Goal: Task Accomplishment & Management: Complete application form

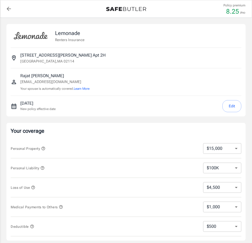
select select "15000"
select select "500"
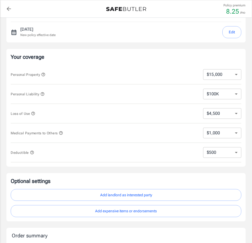
scroll to position [78, 0]
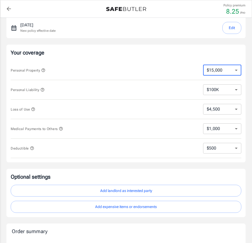
click at [224, 74] on select "$10,000 $15,000 $20,000 $25,000 $30,000 $40,000 $50,000 $100K $150K $200K $250K" at bounding box center [222, 70] width 38 height 11
click at [224, 69] on select "$10,000 $15,000 $20,000 $25,000 $30,000 $40,000 $50,000 $100K $150K $200K $250K" at bounding box center [222, 70] width 38 height 11
click at [217, 86] on select "$100K $200K $300K $400K $500K $1M" at bounding box center [222, 89] width 38 height 11
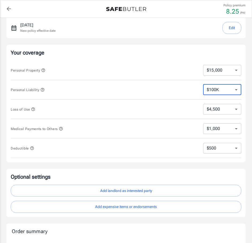
select select "1000000"
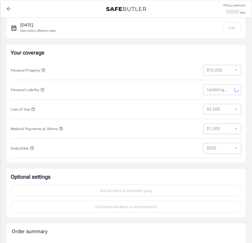
select select "1000000"
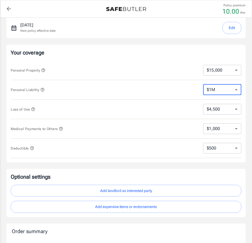
click at [223, 88] on select "$100K $200K $300K $400K $500K $1M" at bounding box center [222, 89] width 38 height 11
click at [34, 109] on icon "button" at bounding box center [33, 109] width 4 height 4
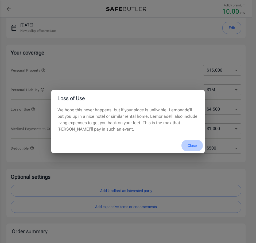
click at [198, 145] on button "Close" at bounding box center [191, 145] width 21 height 11
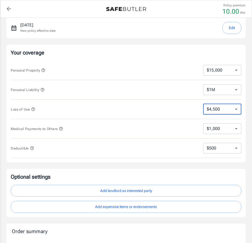
click at [228, 110] on select "$4,500 $7,500 $13,500 $22,500 $34,500 $55,500 $85,500 $130K $200K" at bounding box center [222, 109] width 38 height 11
select select "130500"
click at [216, 110] on select "$4,500 $7,500 $13,500 $22,500 $34,500 $55,500 $85,500 $130K $200K" at bounding box center [222, 109] width 38 height 11
select select "13500"
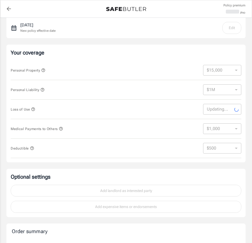
select select "13500"
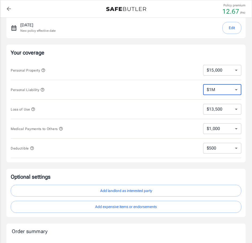
click at [212, 90] on select "$100K $200K $300K $400K $500K $1M" at bounding box center [222, 89] width 38 height 11
select select "100000"
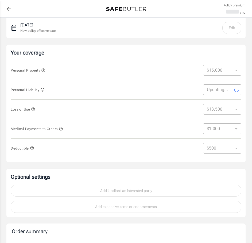
select select "100000"
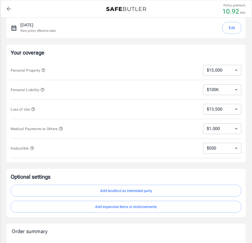
click at [211, 112] on select "$4,500 $7,500 $13,500 $22,500 $34,500 $55,500 $85,500 $130K $200K" at bounding box center [222, 109] width 38 height 11
select select "4500"
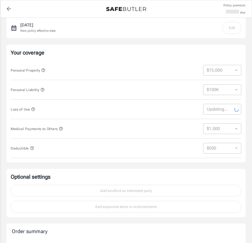
select select "4500"
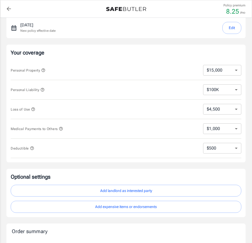
click at [232, 153] on div "Deductible $250 $500 $1,000 $2,500 ​" at bounding box center [126, 147] width 230 height 19
click at [30, 147] on icon "button" at bounding box center [32, 148] width 4 height 4
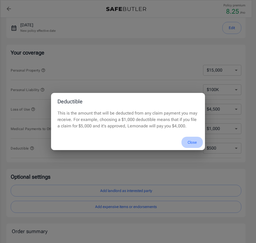
click at [189, 142] on button "Close" at bounding box center [191, 142] width 21 height 11
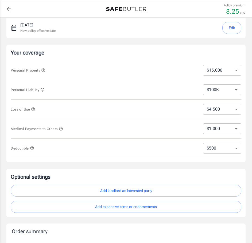
click at [206, 153] on select "$250 $500 $1,000 $2,500" at bounding box center [222, 148] width 38 height 11
click at [209, 149] on select "$250 $500 $1,000 $2,500" at bounding box center [222, 148] width 38 height 11
click at [217, 65] on select "$10,000 $15,000 $20,000 $25,000 $30,000 $40,000 $50,000 $100K $150K $200K $250K" at bounding box center [222, 70] width 38 height 11
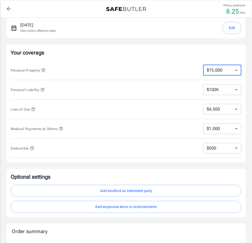
click at [217, 65] on select "$10,000 $15,000 $20,000 $25,000 $30,000 $40,000 $50,000 $100K $150K $200K $250K" at bounding box center [222, 70] width 38 height 11
